Goal: Task Accomplishment & Management: Manage account settings

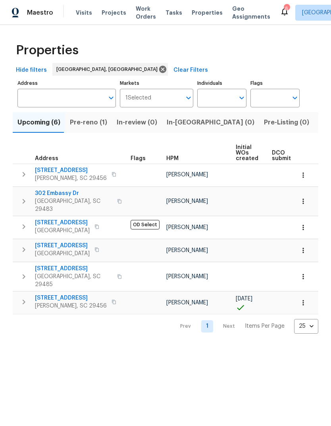
click at [92, 124] on span "Pre-reno (1)" at bounding box center [88, 122] width 37 height 11
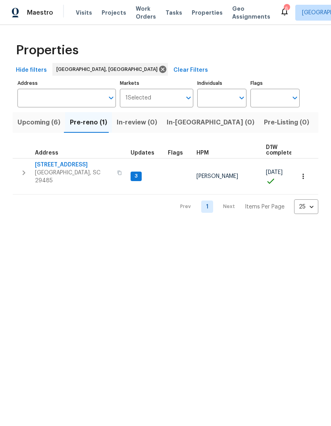
scroll to position [4, 0]
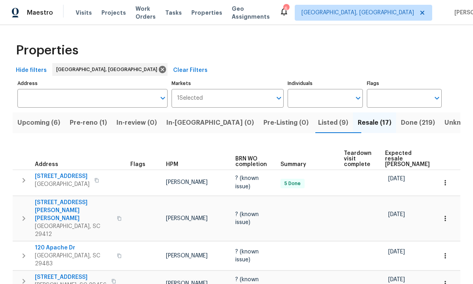
click at [100, 117] on span "Pre-reno (1)" at bounding box center [88, 122] width 37 height 11
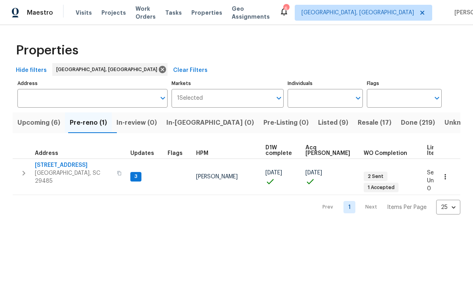
click at [55, 169] on span "[GEOGRAPHIC_DATA], SC 29485" at bounding box center [73, 177] width 77 height 16
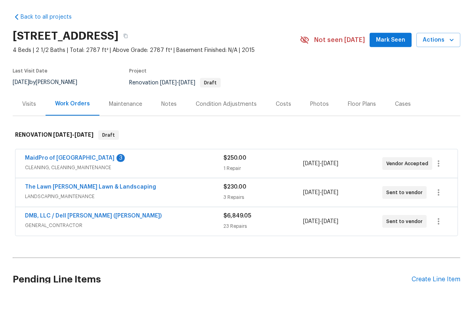
scroll to position [19, 0]
click at [60, 183] on link "MaidPro of [GEOGRAPHIC_DATA]" at bounding box center [70, 186] width 90 height 6
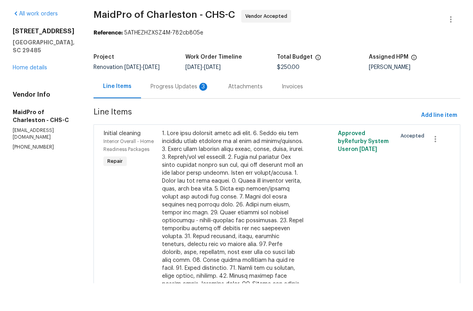
click at [176, 111] on div "Progress Updates 3" at bounding box center [180, 115] width 59 height 8
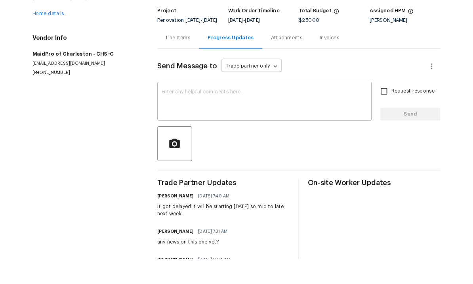
scroll to position [38, 0]
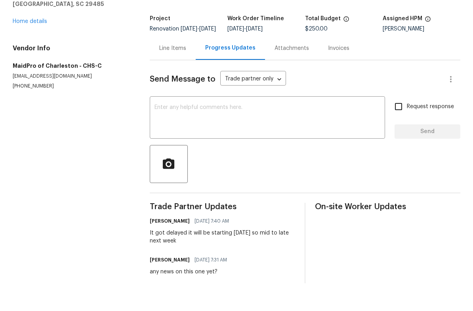
click at [288, 132] on textarea at bounding box center [268, 146] width 226 height 28
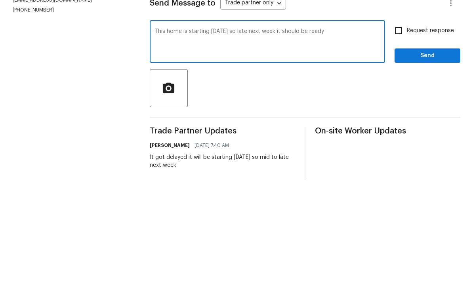
type textarea "This home is starting tomorrow so late next week it should be ready"
click at [412, 155] on span "Send" at bounding box center [427, 160] width 53 height 10
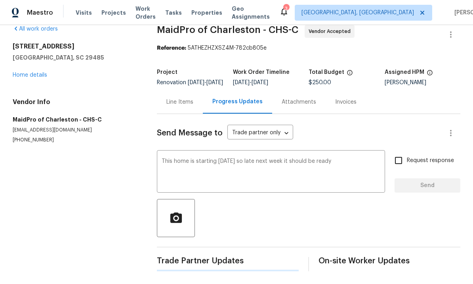
scroll to position [0, 0]
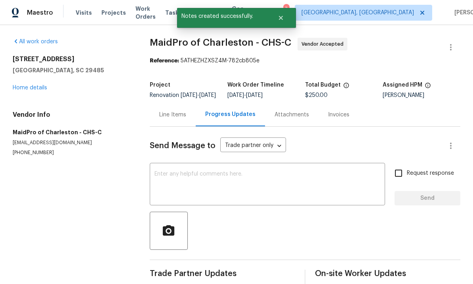
click at [25, 85] on link "Home details" at bounding box center [30, 88] width 35 height 6
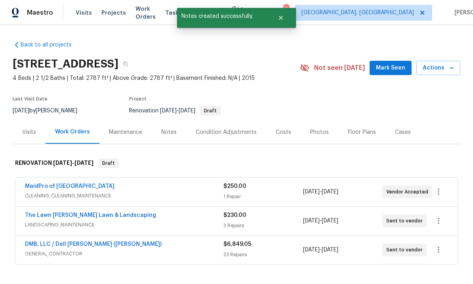
click at [60, 212] on link "The Lawn [PERSON_NAME] Lawn & Landscaping" at bounding box center [90, 215] width 131 height 6
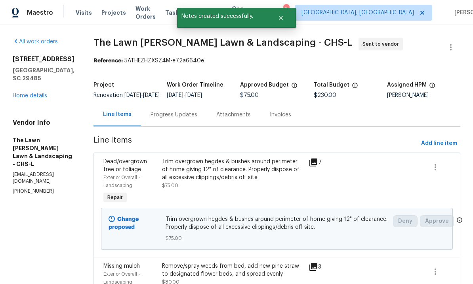
click at [185, 119] on div "Progress Updates" at bounding box center [174, 115] width 47 height 8
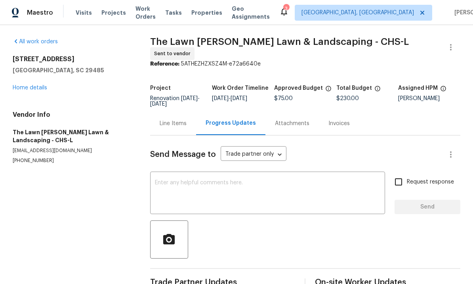
click at [295, 184] on textarea at bounding box center [268, 194] width 226 height 28
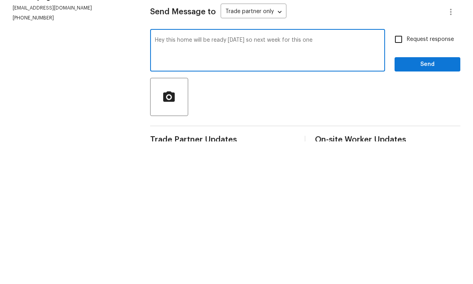
type textarea "Hey this home will be ready tomorrow so next week for this one"
click at [412, 202] on span "Send" at bounding box center [427, 207] width 53 height 10
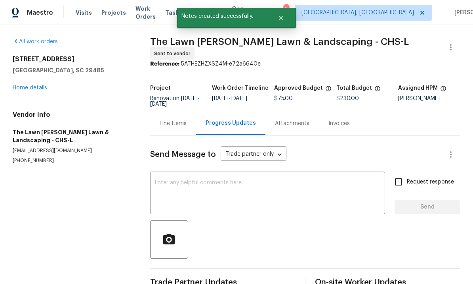
click at [17, 85] on link "Home details" at bounding box center [30, 88] width 35 height 6
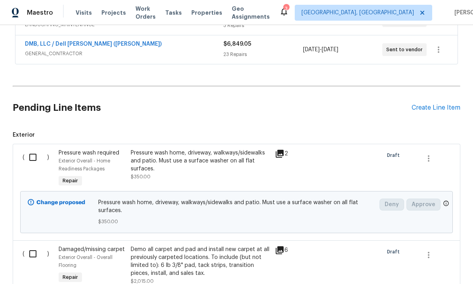
scroll to position [199, 0]
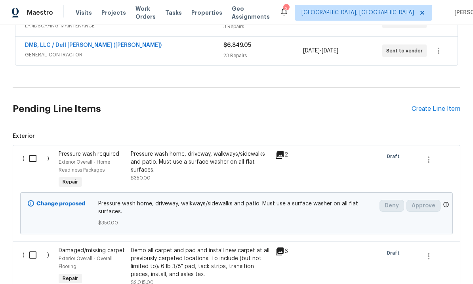
click at [27, 150] on input "checkbox" at bounding box center [36, 158] width 23 height 17
checkbox input "true"
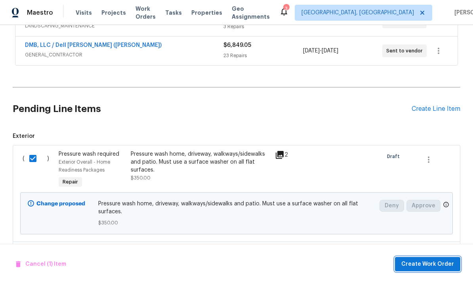
click at [427, 265] on span "Create Work Order" at bounding box center [428, 264] width 53 height 10
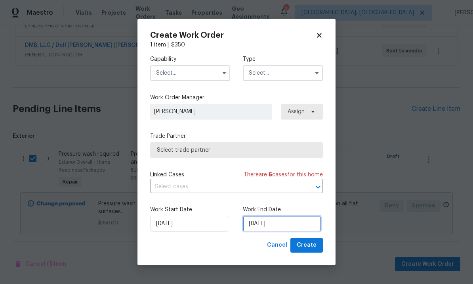
click at [279, 225] on input "[DATE]" at bounding box center [282, 223] width 78 height 16
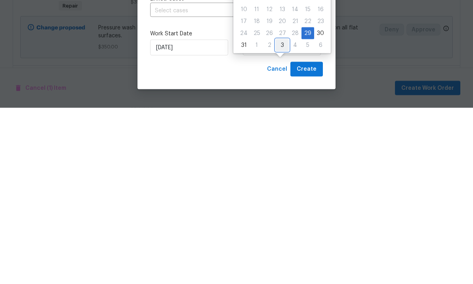
click at [278, 215] on div "3" at bounding box center [282, 220] width 13 height 11
type input "[DATE]"
select select "8"
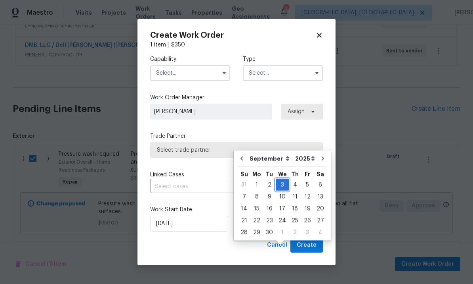
click at [282, 179] on div "3" at bounding box center [282, 184] width 13 height 11
click at [270, 91] on div "Capability Type Work Order Manager Matt Davidson Assign Trade Partner Select tr…" at bounding box center [236, 143] width 173 height 189
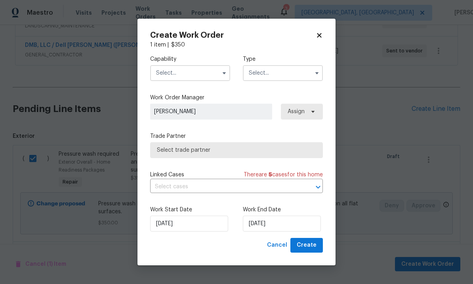
click at [218, 71] on input "text" at bounding box center [190, 73] width 80 height 16
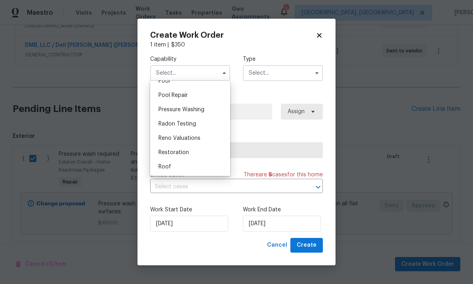
scroll to position [732, 0]
click at [205, 108] on div "Pressure Washing" at bounding box center [190, 109] width 76 height 14
type input "Pressure Washing"
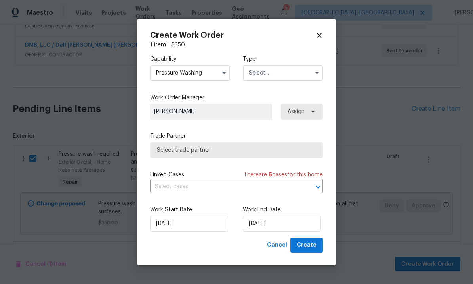
click at [303, 70] on input "text" at bounding box center [283, 73] width 80 height 16
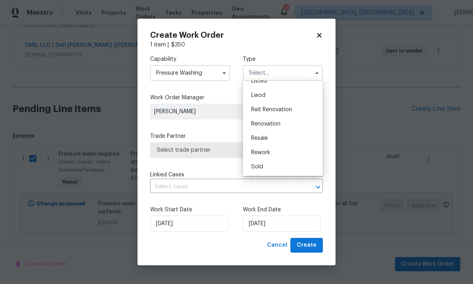
scroll to position [79, 0]
click at [299, 130] on div "Renovation" at bounding box center [283, 125] width 76 height 14
type input "Renovation"
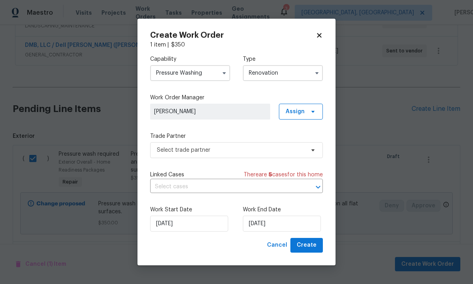
click at [322, 36] on icon at bounding box center [319, 35] width 4 height 4
checkbox input "false"
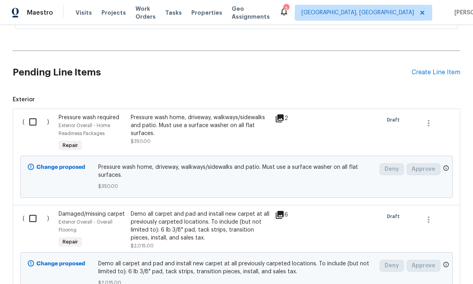
scroll to position [237, 0]
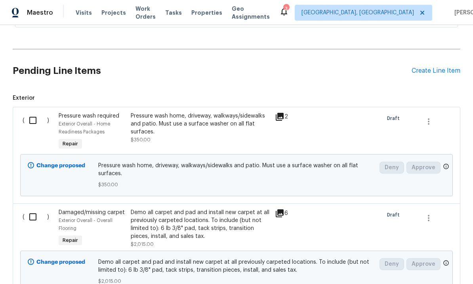
click at [33, 208] on input "checkbox" at bounding box center [36, 216] width 23 height 17
checkbox input "true"
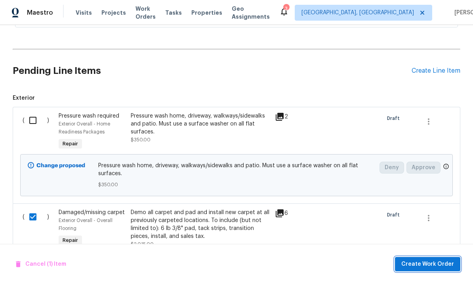
click at [427, 262] on span "Create Work Order" at bounding box center [428, 264] width 53 height 10
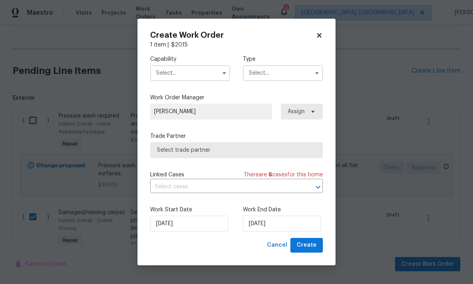
click at [213, 76] on input "text" at bounding box center [190, 73] width 80 height 16
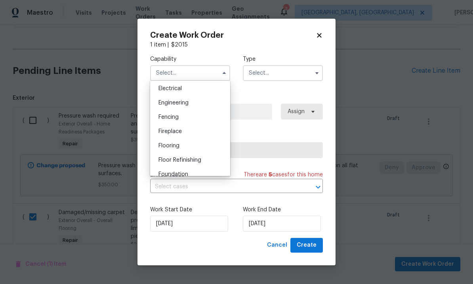
scroll to position [251, 0]
click at [199, 148] on div "Flooring" at bounding box center [190, 147] width 76 height 14
type input "Flooring"
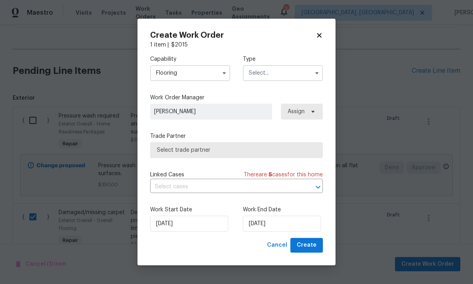
click at [309, 80] on input "text" at bounding box center [283, 73] width 80 height 16
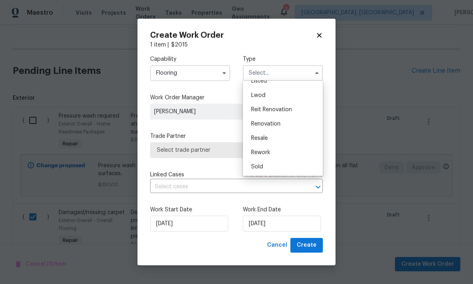
scroll to position [80, 0]
click at [299, 128] on div "Renovation" at bounding box center [283, 124] width 76 height 14
type input "Renovation"
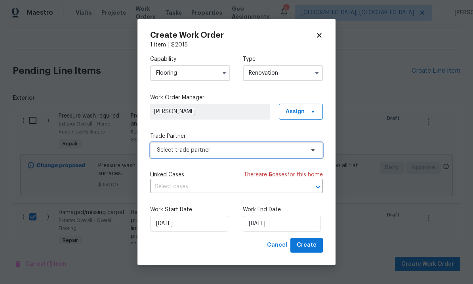
click at [319, 150] on span "Select trade partner" at bounding box center [236, 150] width 173 height 16
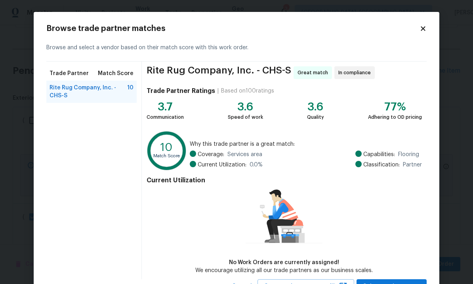
click at [108, 90] on span "Rite Rug Company, Inc. - CHS-S" at bounding box center [89, 92] width 78 height 16
click at [405, 274] on div "Rite Rug Company, Inc. - CHS-S Great match In compliance Trade Partner Ratings …" at bounding box center [284, 169] width 285 height 217
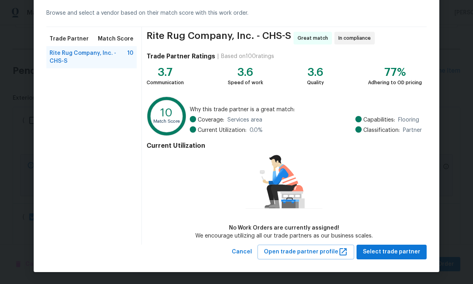
scroll to position [34, 0]
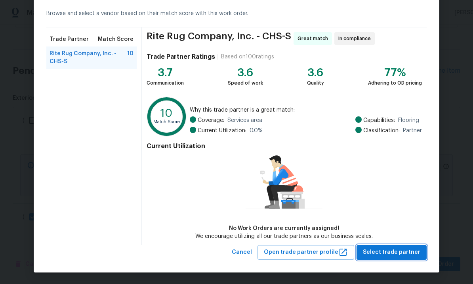
click at [400, 251] on span "Select trade partner" at bounding box center [392, 252] width 58 height 10
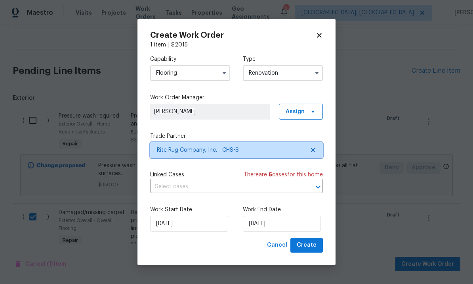
scroll to position [0, 0]
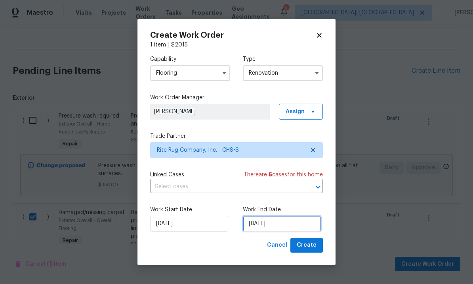
click at [297, 231] on input "[DATE]" at bounding box center [282, 223] width 78 height 16
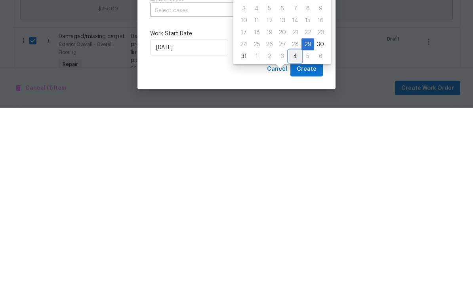
click at [294, 226] on div "4" at bounding box center [295, 231] width 13 height 11
type input "[DATE]"
select select "8"
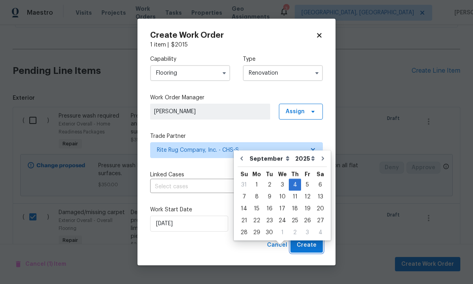
click at [316, 242] on span "Create" at bounding box center [307, 245] width 20 height 10
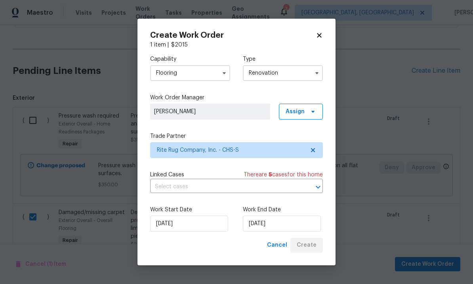
scroll to position [108, 0]
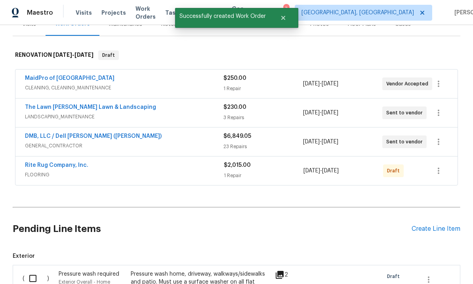
click at [434, 161] on div at bounding box center [438, 170] width 19 height 19
click at [442, 166] on icon "button" at bounding box center [439, 171] width 10 height 10
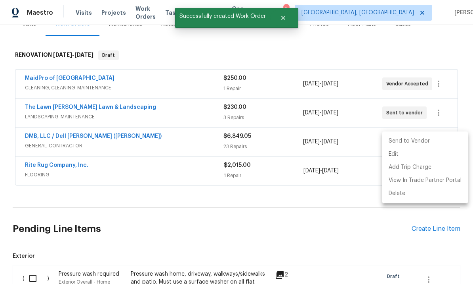
click at [433, 141] on li "Send to Vendor" at bounding box center [426, 140] width 86 height 13
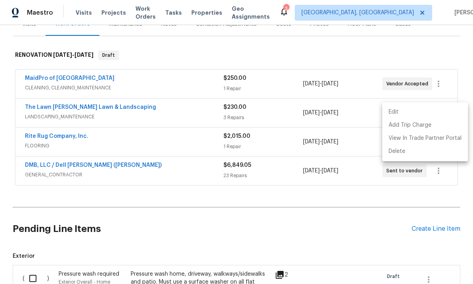
click at [268, 195] on div at bounding box center [236, 142] width 473 height 284
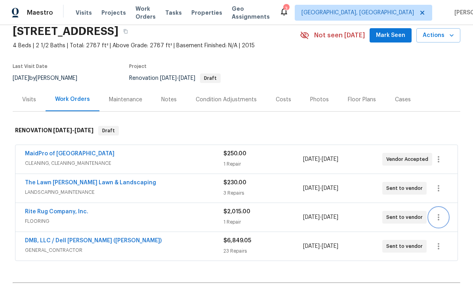
scroll to position [27, 0]
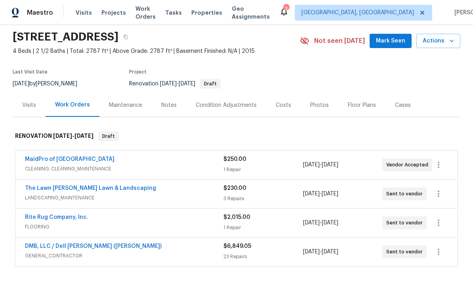
click at [282, 114] on div "Costs" at bounding box center [283, 104] width 35 height 23
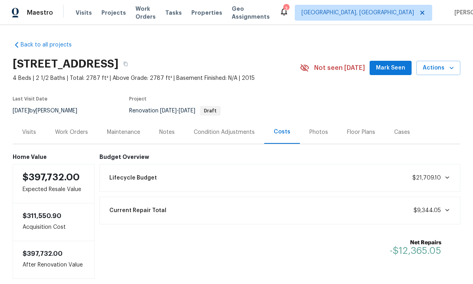
click at [71, 130] on div "Work Orders" at bounding box center [71, 132] width 33 height 8
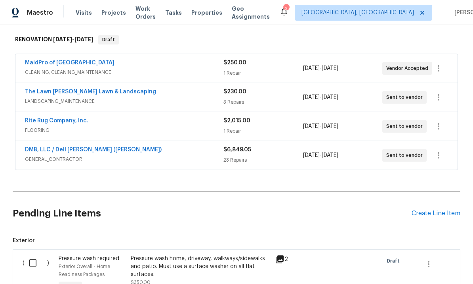
scroll to position [122, 0]
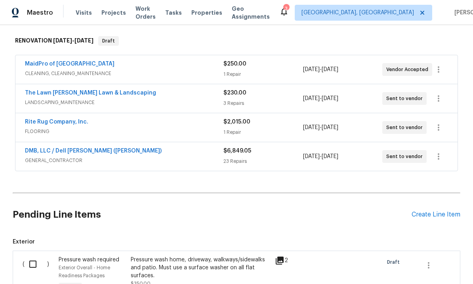
click at [48, 124] on link "Rite Rug Company, Inc." at bounding box center [56, 122] width 63 height 6
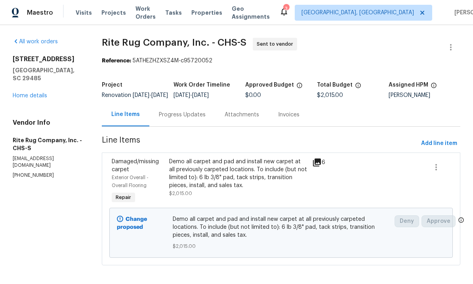
click at [196, 126] on div "Progress Updates" at bounding box center [183, 114] width 66 height 23
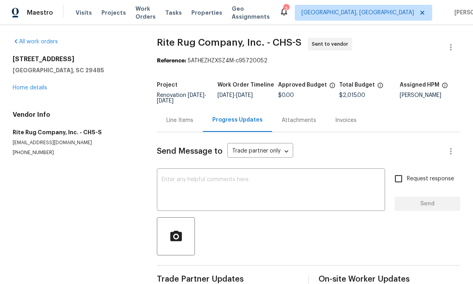
click at [307, 198] on textarea at bounding box center [271, 190] width 219 height 28
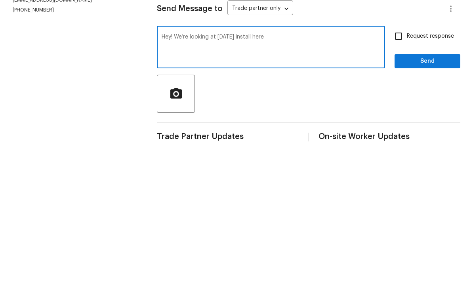
type textarea "Hey! We’re looking at Thursday install here"
click at [416, 199] on span "Send" at bounding box center [427, 204] width 53 height 10
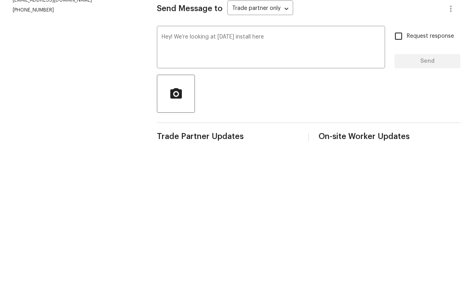
scroll to position [17, 0]
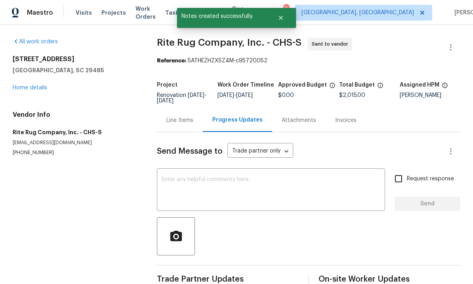
click at [30, 79] on div "All work orders 112 Balsam Cir Summerville, SC 29485 Home details Vendor Info R…" at bounding box center [75, 97] width 125 height 118
click at [24, 85] on link "Home details" at bounding box center [30, 88] width 35 height 6
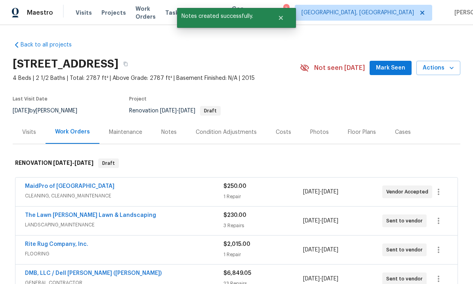
click at [42, 183] on link "MaidPro of [GEOGRAPHIC_DATA]" at bounding box center [70, 186] width 90 height 6
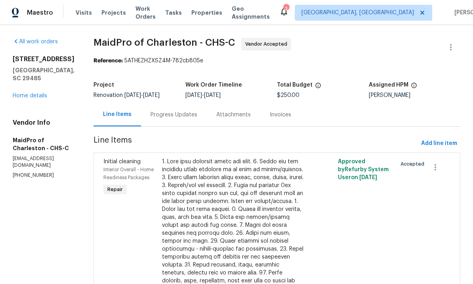
click at [151, 112] on div "Progress Updates" at bounding box center [174, 115] width 47 height 8
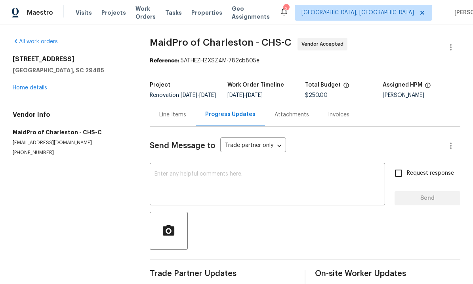
click at [301, 190] on textarea at bounding box center [268, 185] width 226 height 28
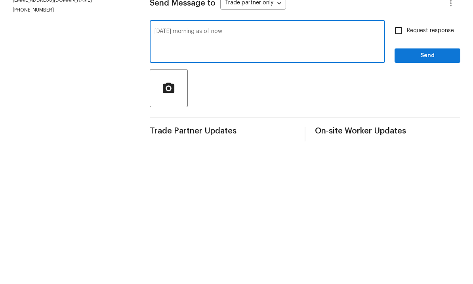
type textarea "Friday morning as of now"
click at [402, 211] on div at bounding box center [305, 230] width 311 height 38
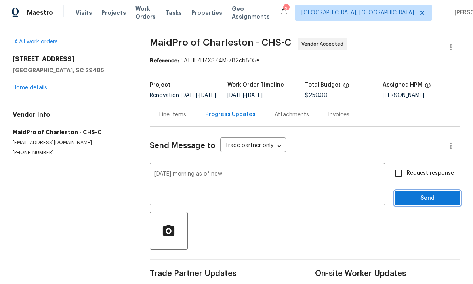
click at [423, 193] on span "Send" at bounding box center [427, 198] width 53 height 10
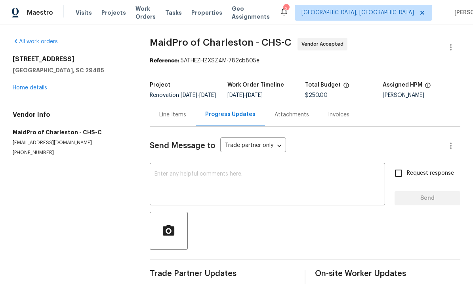
click at [31, 85] on link "Home details" at bounding box center [30, 88] width 35 height 6
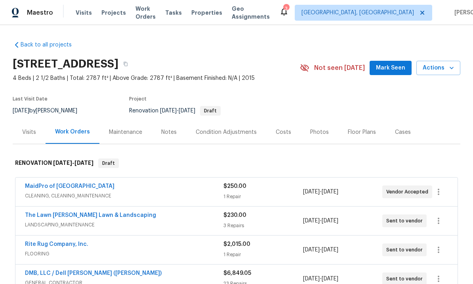
click at [384, 63] on span "Mark Seen" at bounding box center [390, 68] width 29 height 10
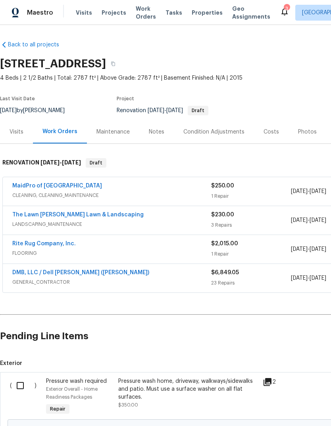
click at [197, 16] on span "Properties" at bounding box center [207, 13] width 31 height 8
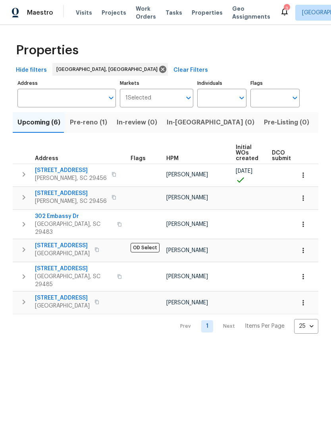
click at [318, 127] on span "Listed (9)" at bounding box center [333, 122] width 30 height 11
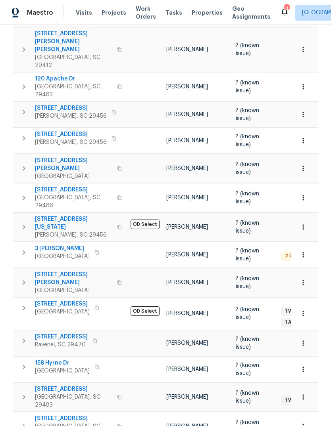
scroll to position [150, 0]
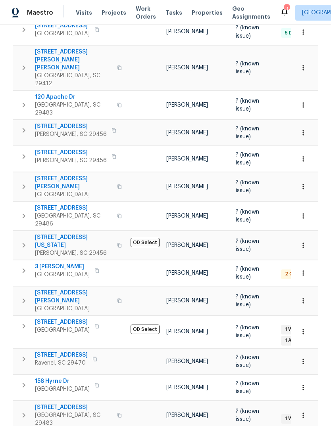
click at [61, 263] on span "3 Tommy Cir" at bounding box center [62, 267] width 55 height 8
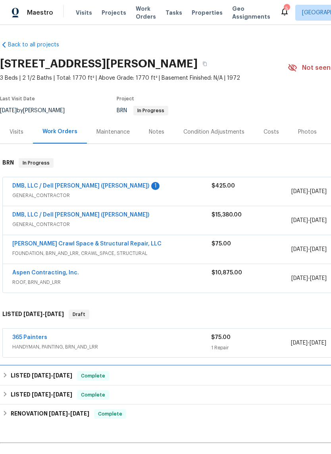
click at [282, 366] on div "LISTED 6/6/25 - 7/14/25 Complete" at bounding box center [224, 375] width 448 height 19
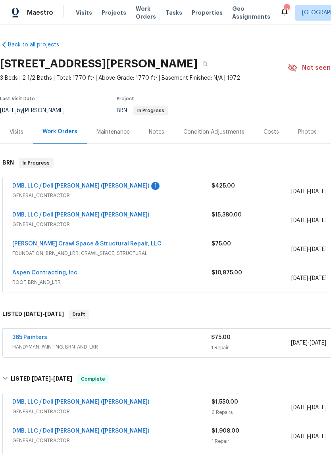
click at [28, 340] on link "365 Painters" at bounding box center [29, 338] width 35 height 6
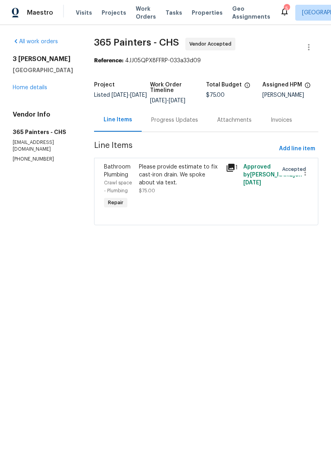
click at [201, 183] on div "Please provide estimate to fix cast-iron drain. We spoke about via text." at bounding box center [180, 175] width 82 height 24
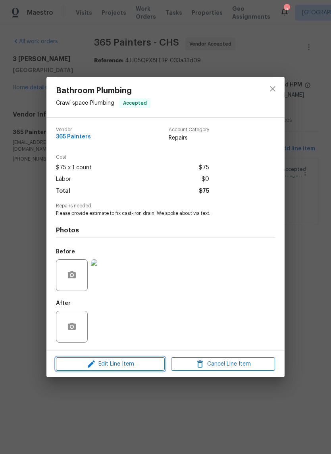
click at [140, 369] on span "Edit Line Item" at bounding box center [110, 364] width 104 height 10
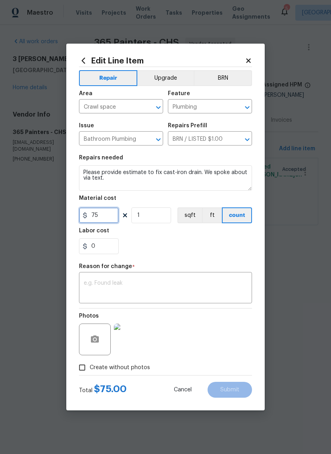
click at [107, 221] on input "75" at bounding box center [99, 215] width 40 height 16
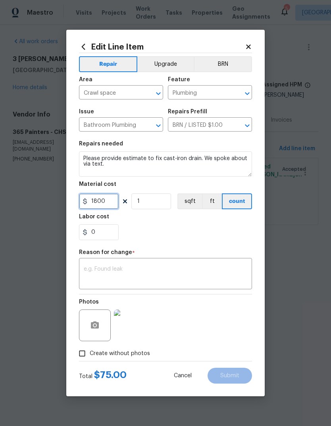
type input "1800"
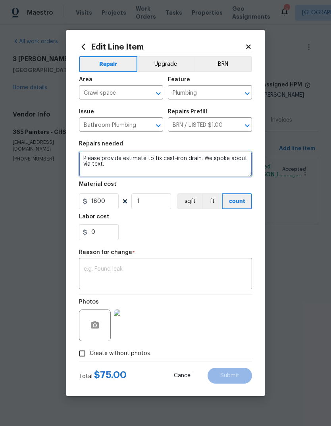
click at [170, 172] on textarea "Please provide estimate to fix cast-iron drain. We spoke about via text." at bounding box center [165, 163] width 173 height 25
type textarea "Please provide estimate to fix cast-iron drain. We spoke about via text. Repair…"
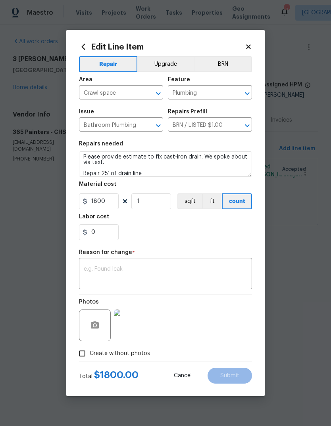
click at [202, 266] on div "x ​" at bounding box center [165, 274] width 173 height 29
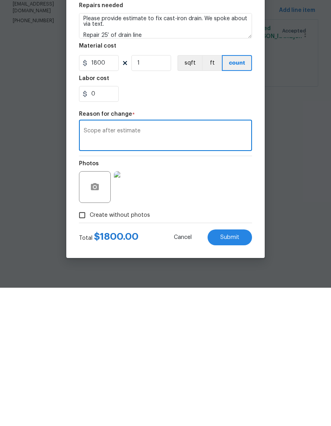
type textarea "Scope after estimate"
click at [231, 373] on span "Submit" at bounding box center [229, 376] width 19 height 6
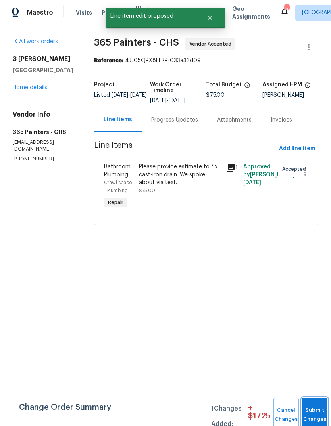
click at [312, 404] on button "Submit Changes" at bounding box center [314, 415] width 25 height 34
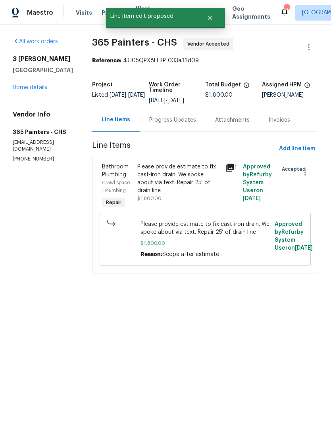
click at [44, 90] on link "Home details" at bounding box center [30, 88] width 35 height 6
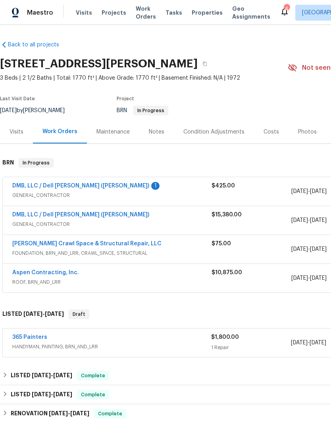
click at [198, 16] on span "Properties" at bounding box center [207, 13] width 31 height 8
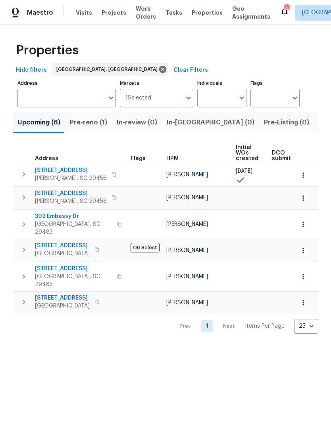
click at [86, 121] on span "Pre-reno (1)" at bounding box center [88, 122] width 37 height 11
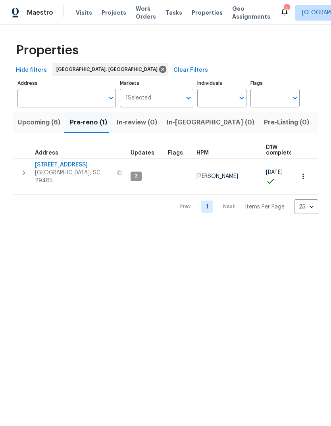
click at [50, 166] on span "[STREET_ADDRESS]" at bounding box center [73, 165] width 77 height 8
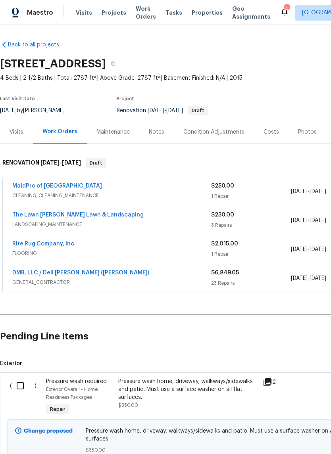
click at [31, 275] on link "DMB, LLC / Dell [PERSON_NAME] ([PERSON_NAME])" at bounding box center [80, 273] width 137 height 6
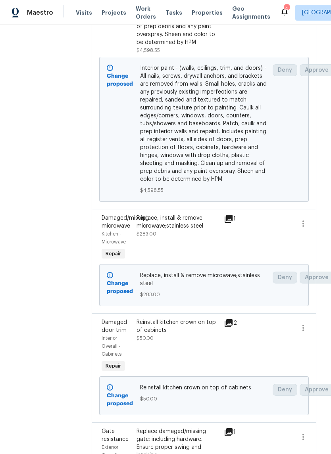
scroll to position [863, 2]
click at [303, 219] on icon "button" at bounding box center [303, 224] width 10 height 10
click at [250, 237] on div at bounding box center [165, 227] width 331 height 454
click at [171, 226] on div "Replace, install & remove microwave;stainless steel $283.00" at bounding box center [177, 227] width 82 height 24
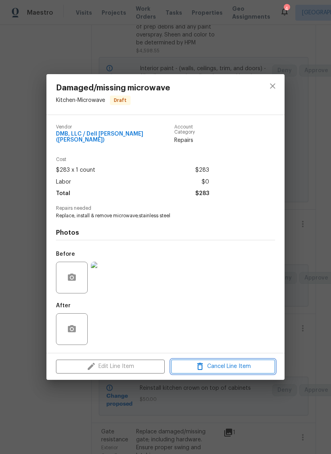
click at [242, 363] on span "Cancel Line Item" at bounding box center [222, 367] width 99 height 10
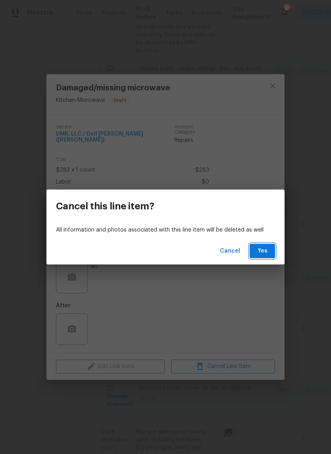
click at [271, 251] on button "Yes" at bounding box center [261, 251] width 25 height 15
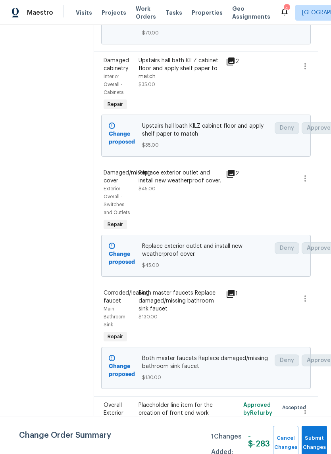
scroll to position [2916, 0]
click at [307, 406] on icon "button" at bounding box center [305, 411] width 10 height 10
click at [312, 389] on li "Cancel" at bounding box center [308, 389] width 31 height 13
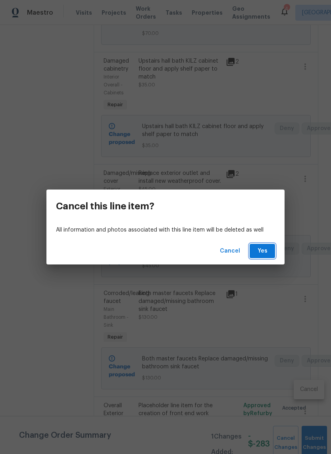
click at [271, 251] on button "Yes" at bounding box center [261, 251] width 25 height 15
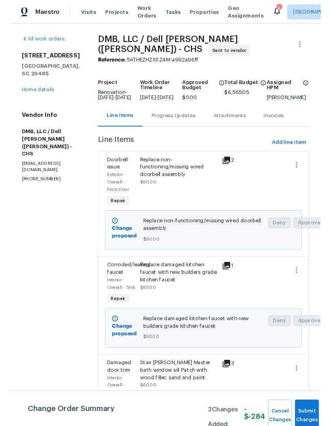
scroll to position [0, 0]
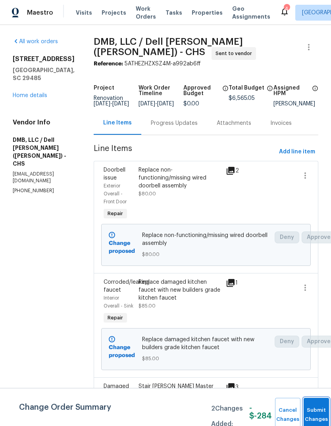
click at [311, 411] on button "Submit Changes" at bounding box center [315, 415] width 25 height 34
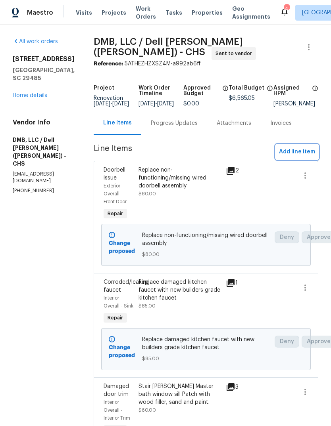
click at [306, 151] on span "Add line item" at bounding box center [297, 152] width 36 height 10
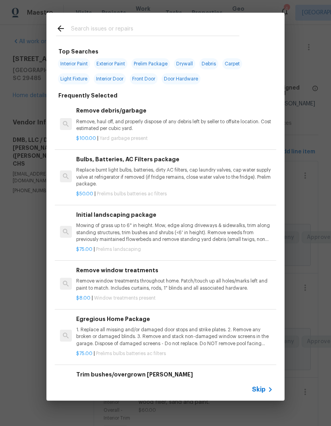
click at [181, 25] on input "text" at bounding box center [155, 30] width 168 height 12
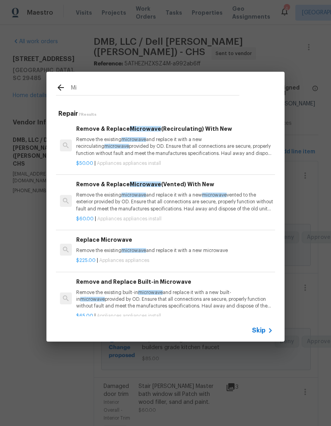
type input "M"
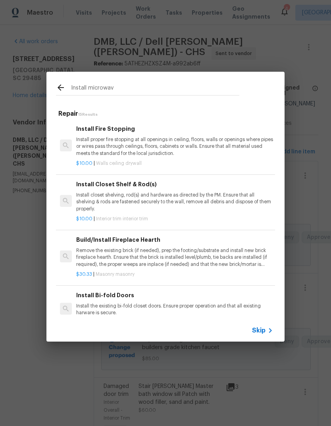
type input "Install microwave"
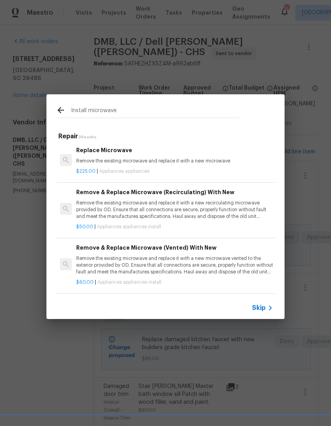
click at [217, 167] on div "$225.00 | Appliances appliances" at bounding box center [174, 170] width 197 height 10
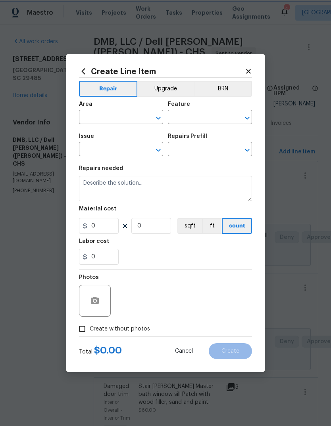
type input "Appliances"
type input "Replace Microwave $225.00"
type textarea "Remove the existing microwave and replace it with a new microwave"
type input "225"
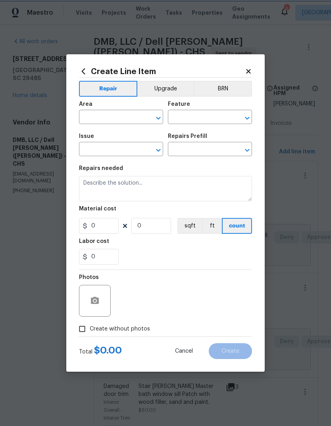
type input "1"
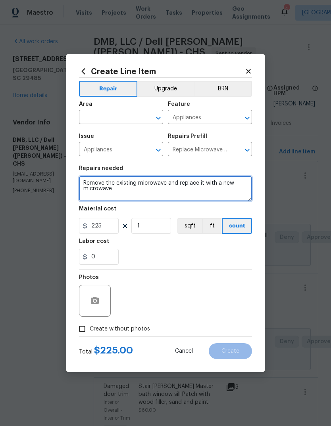
click at [126, 188] on textarea "Remove the existing microwave and replace it with a new microwave" at bounding box center [165, 188] width 173 height 25
click at [125, 188] on textarea "Remove the existing microwave and replace it with a new microwave" at bounding box center [165, 188] width 173 height 25
click at [128, 187] on textarea "Remove the existing microwave and replace it with a new microwave" at bounding box center [165, 188] width 173 height 25
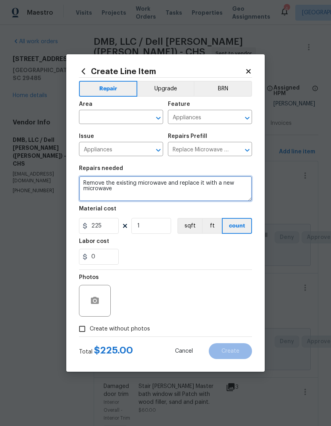
click at [131, 187] on textarea "Remove the existing microwave and replace it with a new microwave" at bounding box center [165, 188] width 173 height 25
click at [169, 197] on textarea "Remove the existing microwave and replace it with a new microwave" at bounding box center [165, 188] width 173 height 25
click at [146, 186] on textarea "Remove the existing microwave and replace it with a new microwave" at bounding box center [165, 188] width 173 height 25
click at [145, 188] on textarea "Remove the existing microwave and replace it with a new microwave" at bounding box center [165, 188] width 173 height 25
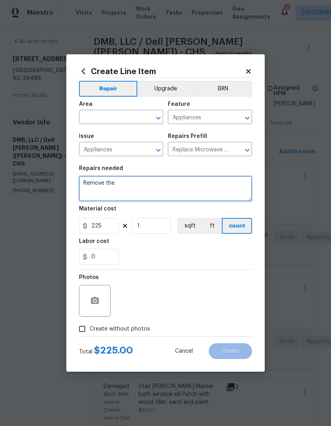
type textarea "Remove"
type textarea "Install microwave"
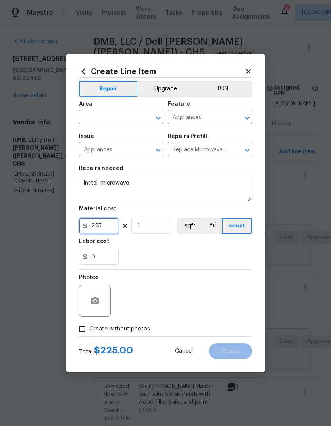
click at [110, 228] on input "225" at bounding box center [99, 226] width 40 height 16
type input "45"
click at [132, 118] on input "text" at bounding box center [110, 118] width 62 height 12
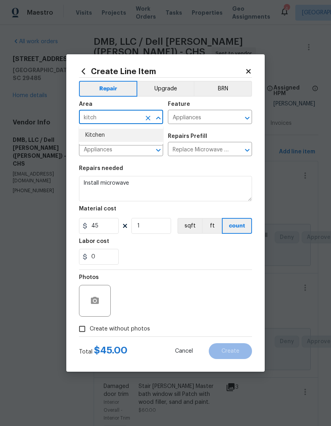
click at [135, 138] on li "Kitchen" at bounding box center [121, 135] width 84 height 13
type input "Kitchen"
click at [199, 253] on div "0" at bounding box center [165, 257] width 173 height 16
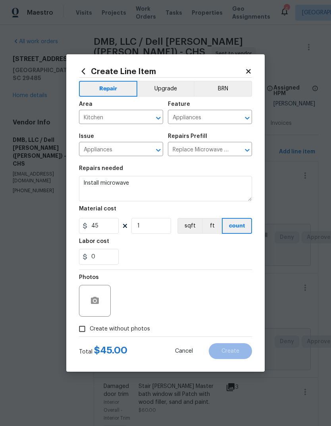
click at [78, 332] on input "Create without photos" at bounding box center [82, 329] width 15 height 15
checkbox input "true"
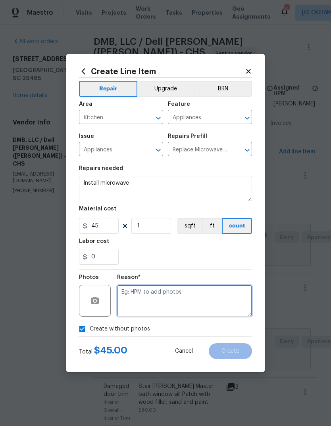
click at [197, 306] on textarea at bounding box center [184, 301] width 135 height 32
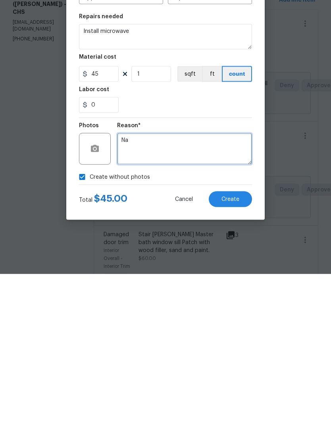
type textarea "Na"
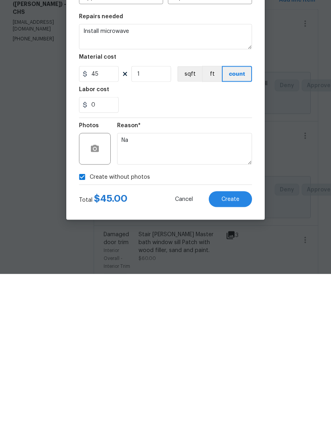
click at [245, 343] on button "Create" at bounding box center [230, 351] width 43 height 16
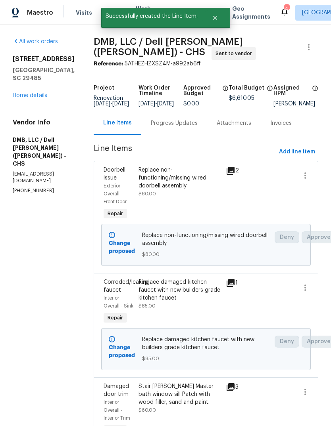
scroll to position [0, 0]
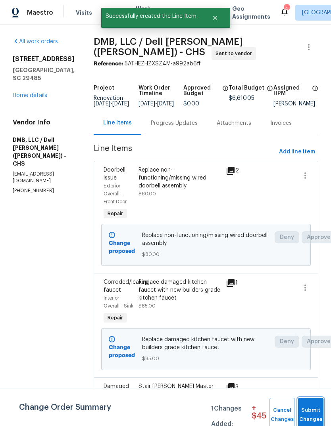
click at [307, 414] on span "Submit Changes" at bounding box center [310, 415] width 17 height 18
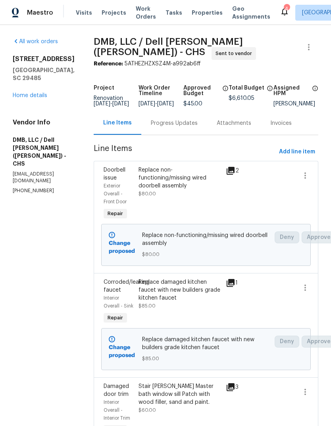
click at [46, 93] on link "Home details" at bounding box center [30, 96] width 35 height 6
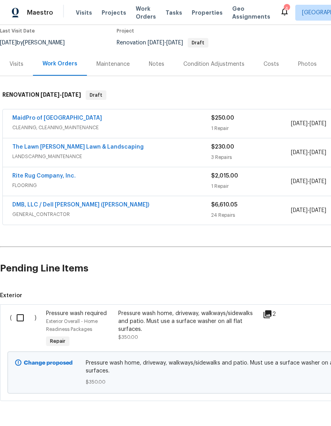
scroll to position [67, 0]
